Goal: Complete application form

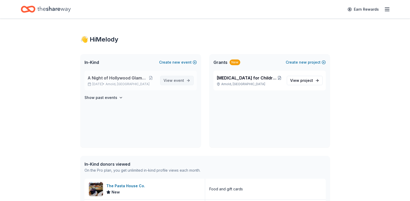
click at [175, 80] on span "event" at bounding box center [179, 80] width 10 height 4
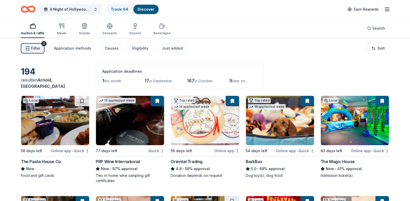
click at [73, 127] on img at bounding box center [55, 120] width 68 height 49
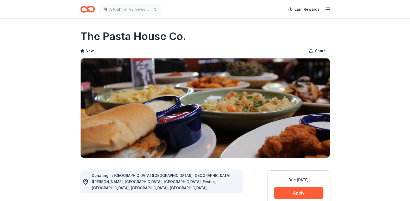
scroll to position [78, 0]
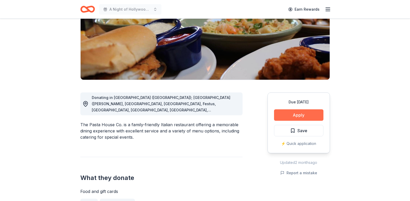
click at [308, 117] on button "Apply" at bounding box center [298, 114] width 49 height 11
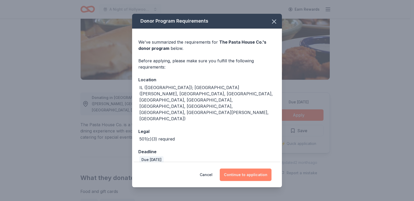
click at [261, 169] on button "Continue to application" at bounding box center [246, 175] width 52 height 12
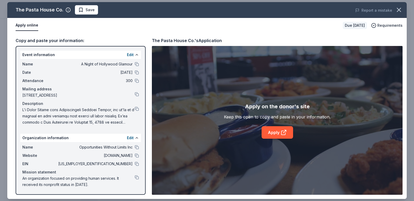
click at [134, 109] on span at bounding box center [78, 116] width 112 height 19
click at [136, 109] on button at bounding box center [137, 109] width 4 height 4
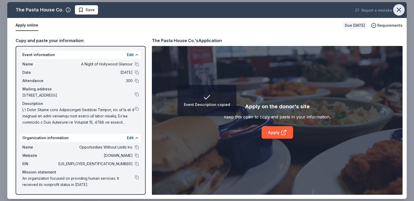
click at [402, 9] on icon "button" at bounding box center [398, 9] width 7 height 7
